Goal: Information Seeking & Learning: Learn about a topic

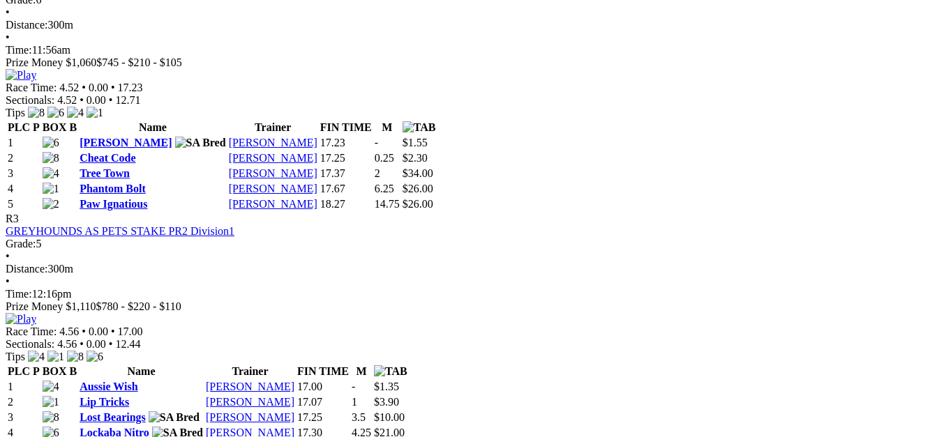
scroll to position [977, 0]
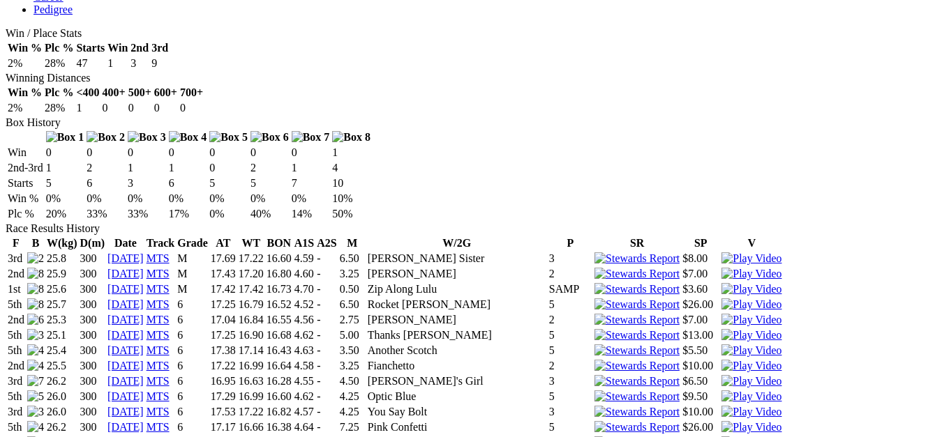
scroll to position [767, 0]
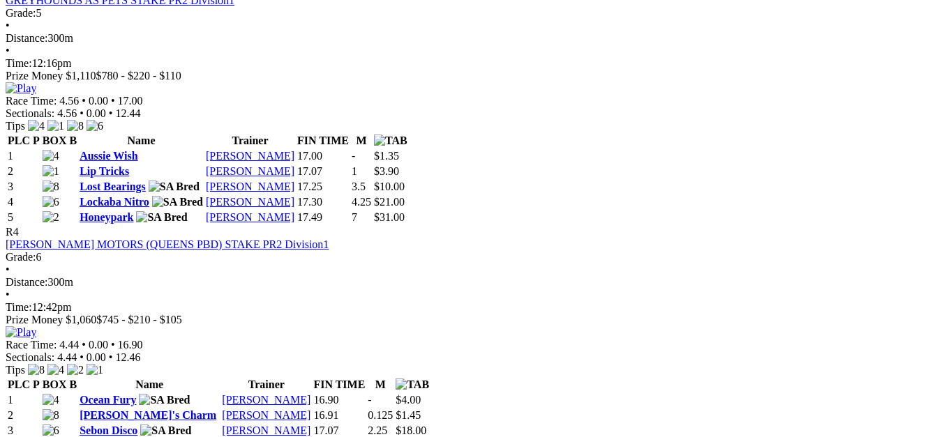
scroll to position [837, 0]
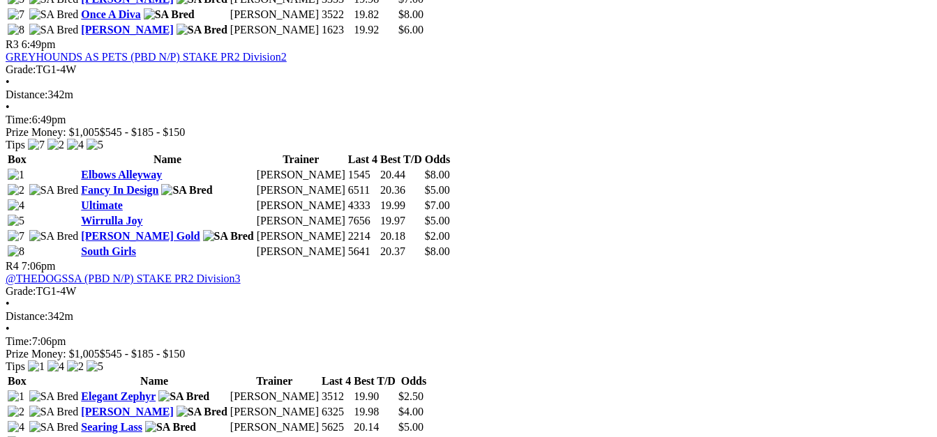
scroll to position [1186, 0]
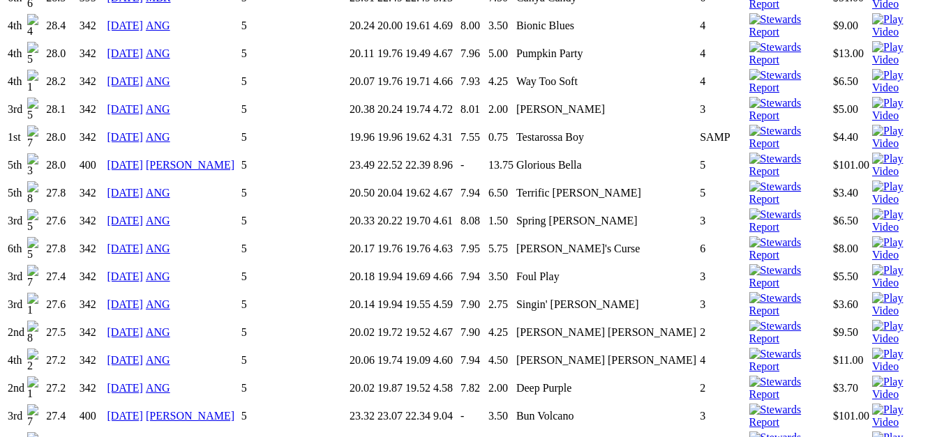
scroll to position [2791, 0]
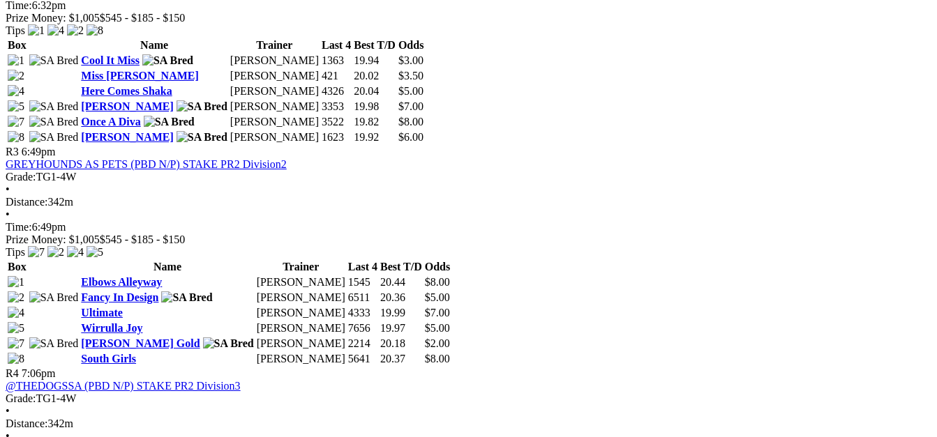
scroll to position [1186, 0]
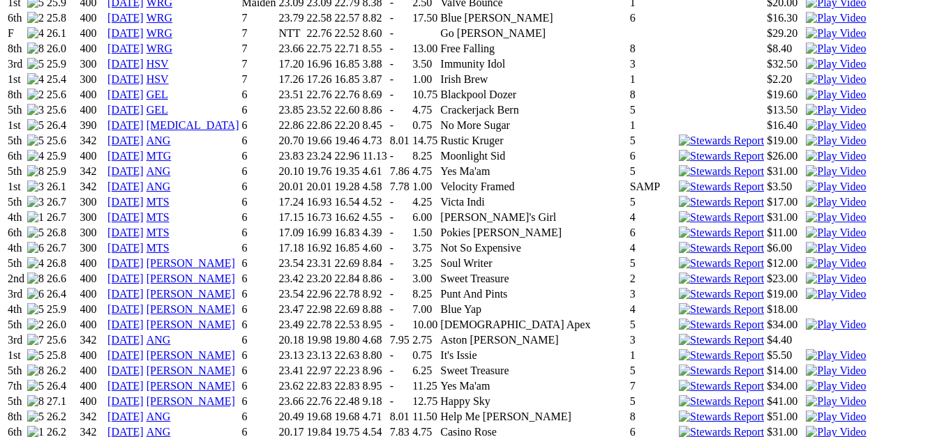
scroll to position [1116, 0]
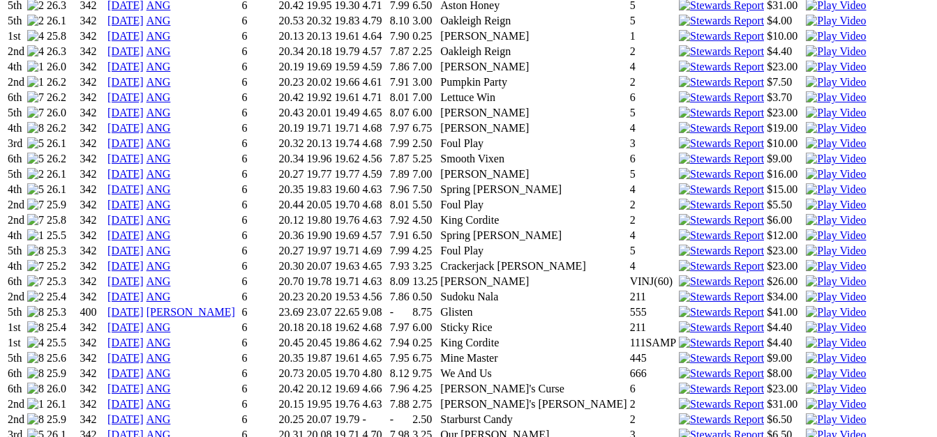
scroll to position [1605, 0]
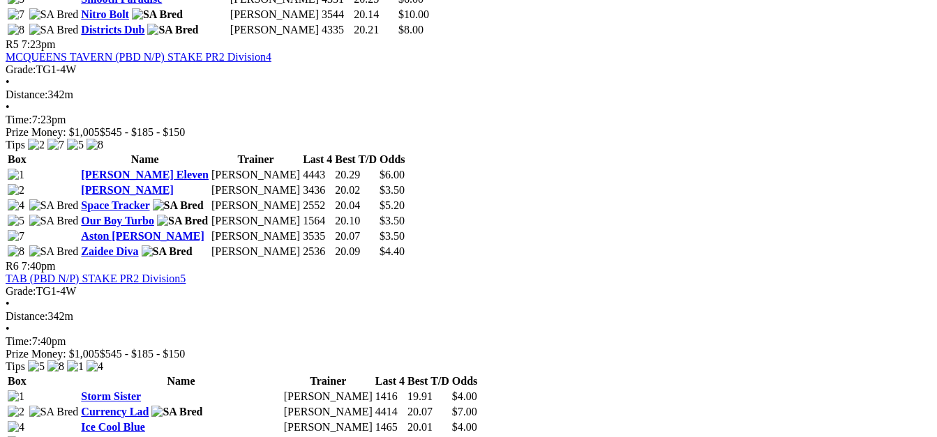
scroll to position [1395, 0]
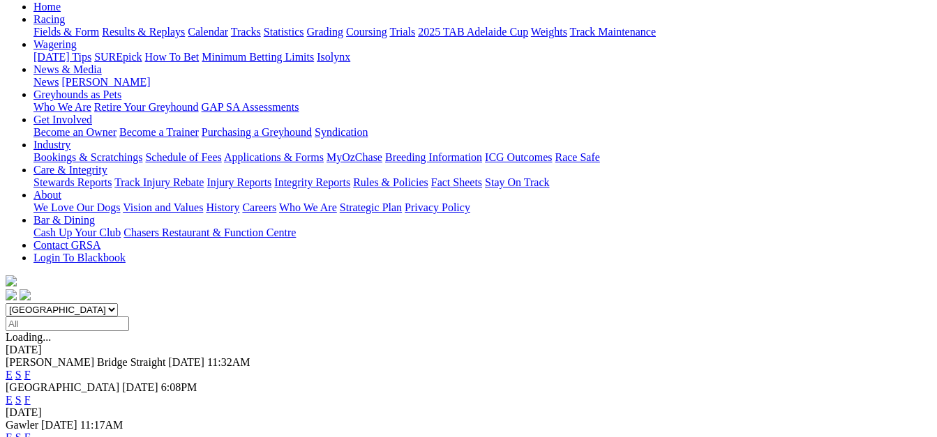
scroll to position [209, 0]
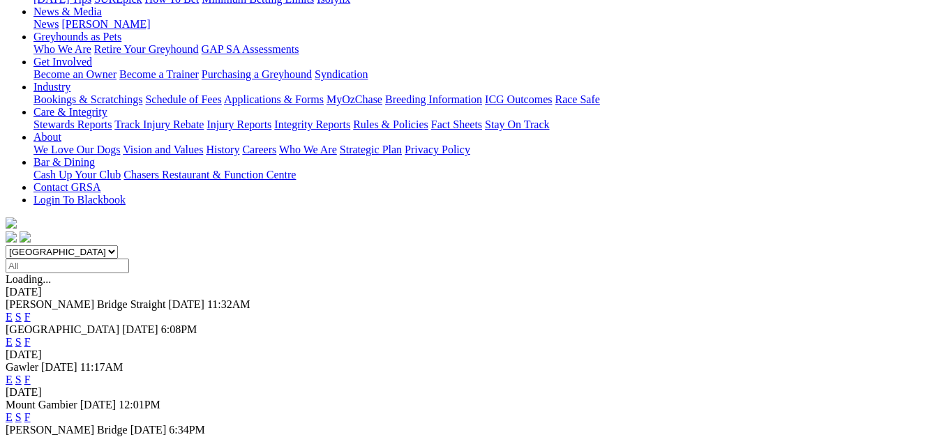
click at [31, 374] on link "F" at bounding box center [27, 380] width 6 height 12
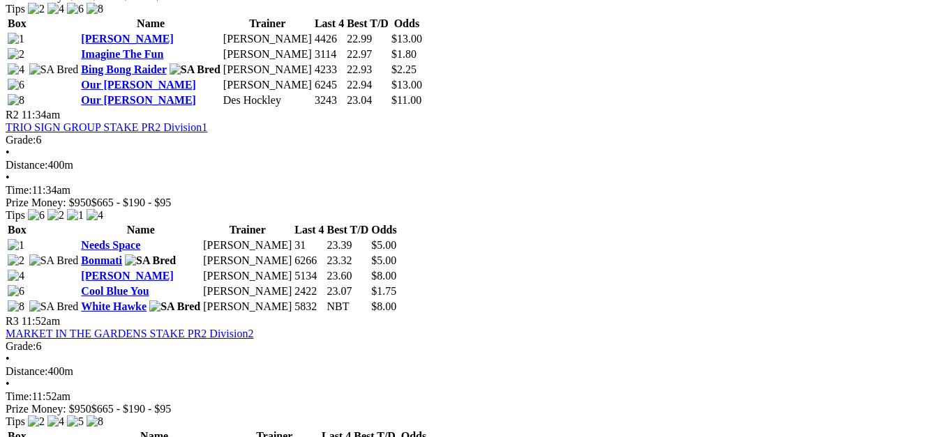
scroll to position [907, 0]
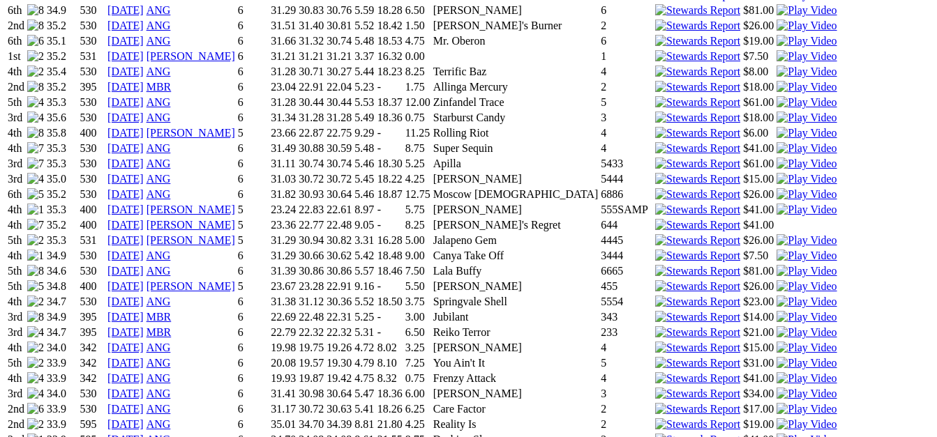
scroll to position [1814, 0]
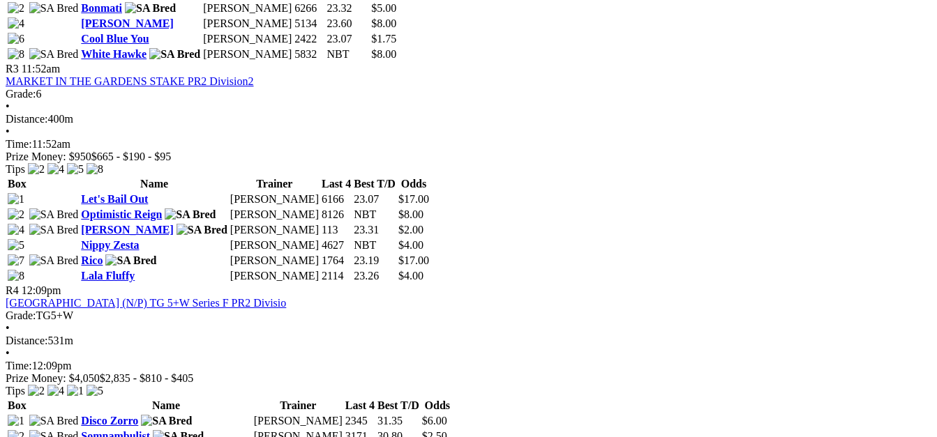
scroll to position [907, 0]
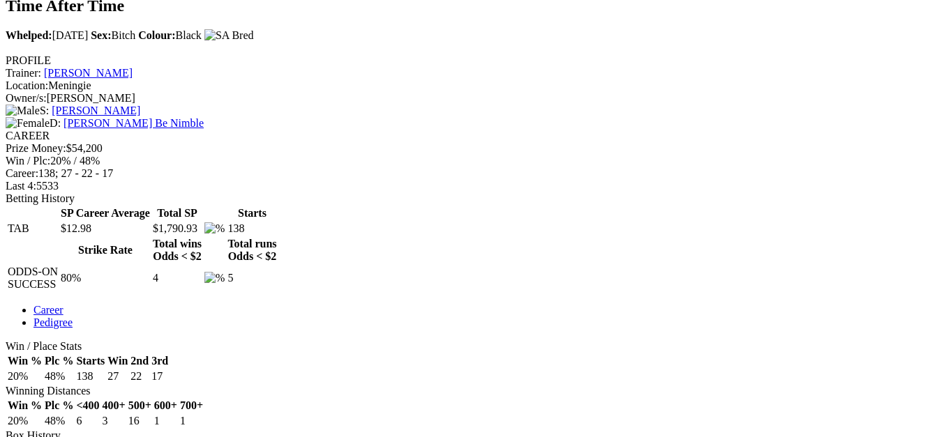
scroll to position [558, 0]
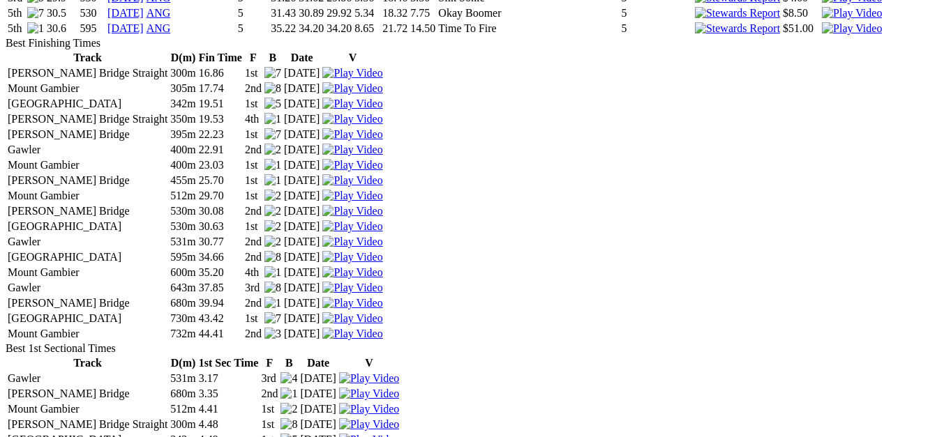
scroll to position [3140, 0]
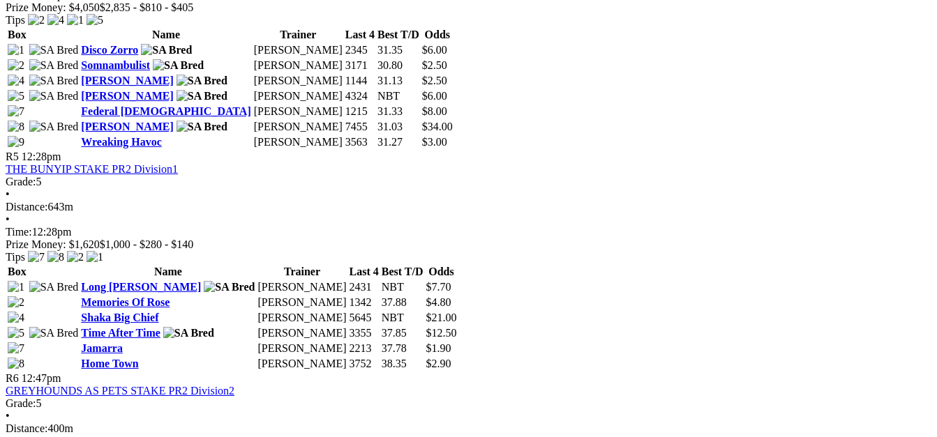
scroll to position [1535, 0]
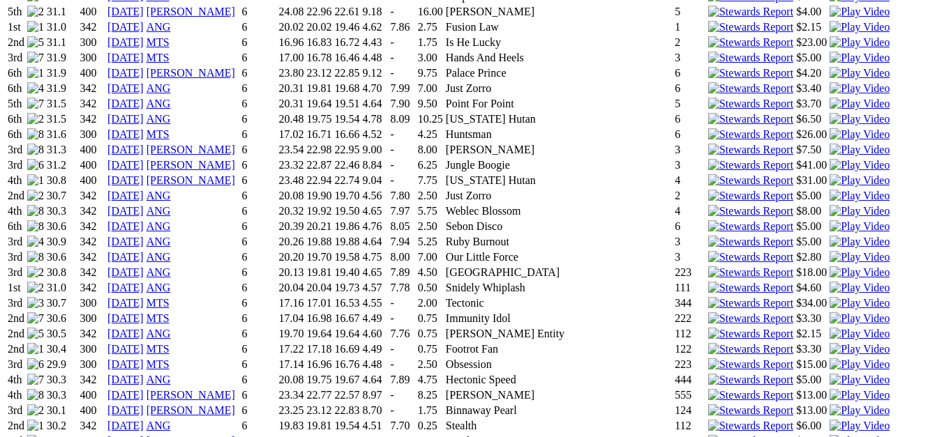
scroll to position [1465, 0]
